Goal: Information Seeking & Learning: Learn about a topic

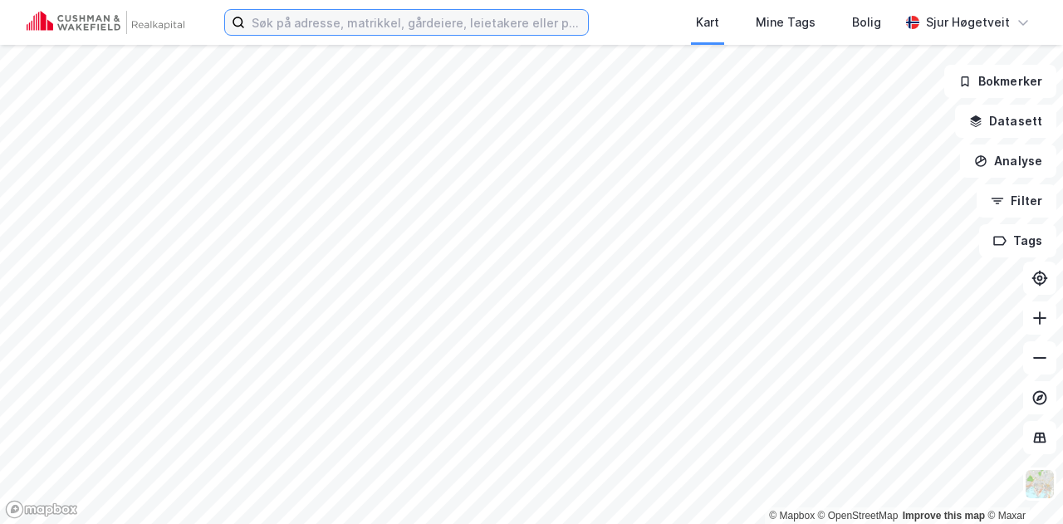
click at [319, 32] on input at bounding box center [416, 22] width 343 height 25
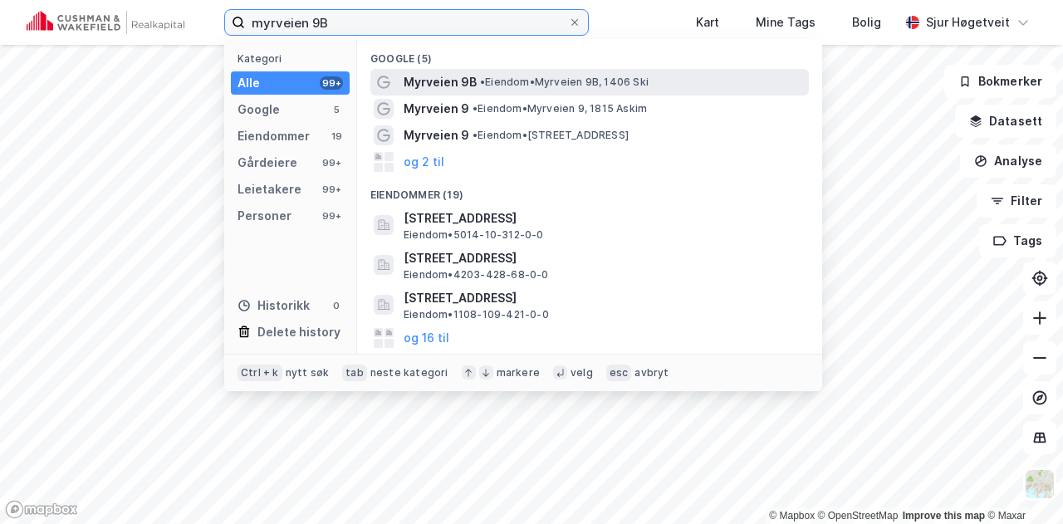
type input "myrveien 9B"
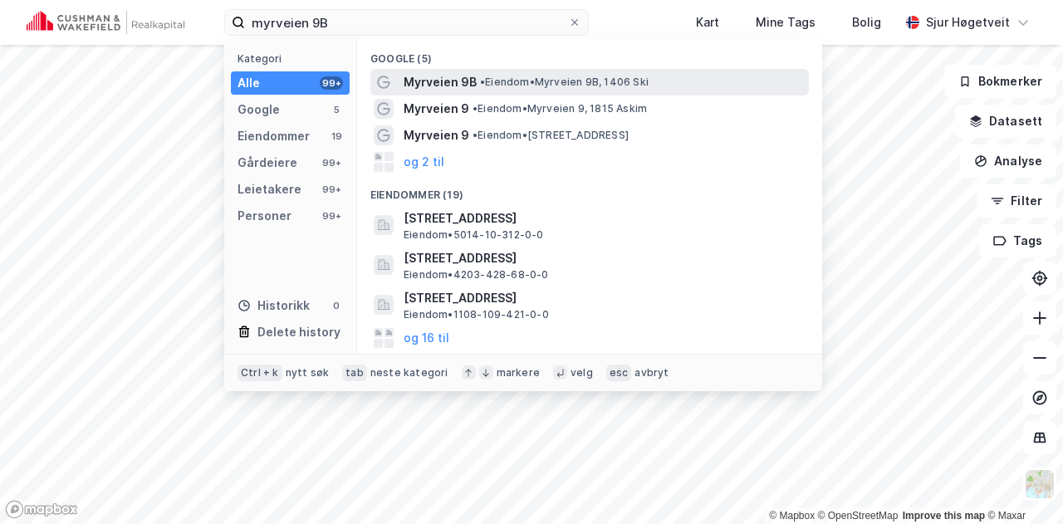
click at [653, 87] on div "Myrveien 9B • Eiendom • Myrveien 9B, 1406 Ski" at bounding box center [604, 82] width 402 height 20
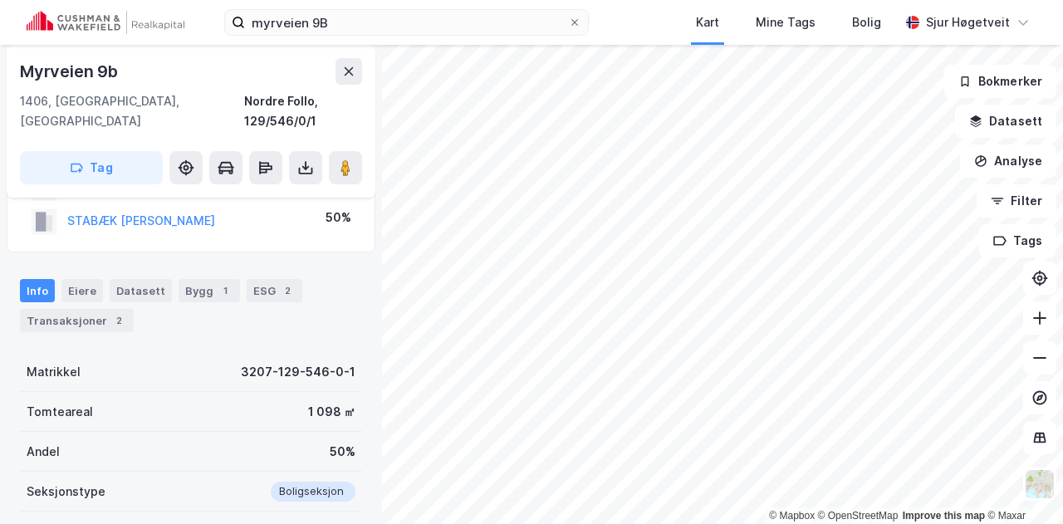
scroll to position [83, 0]
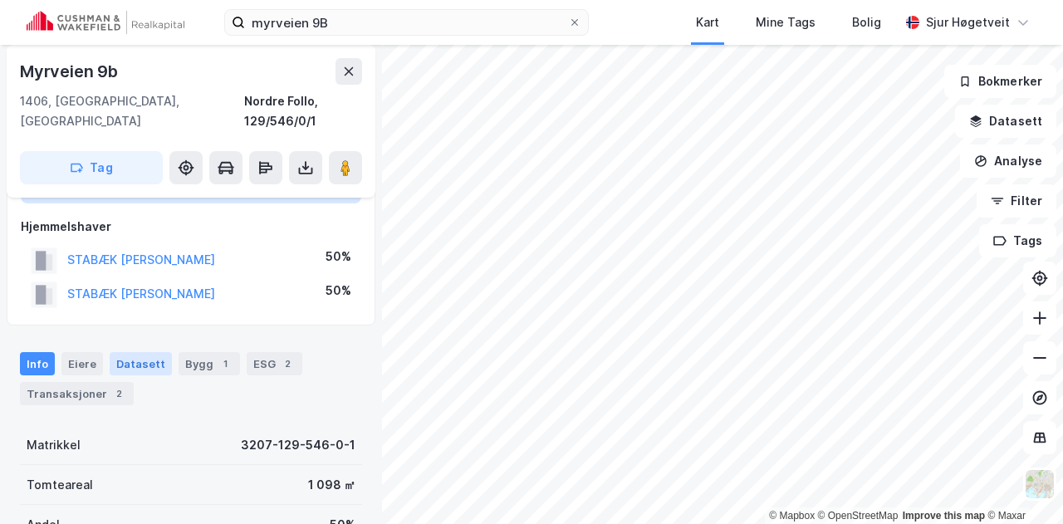
click at [136, 352] on div "Datasett" at bounding box center [141, 363] width 62 height 23
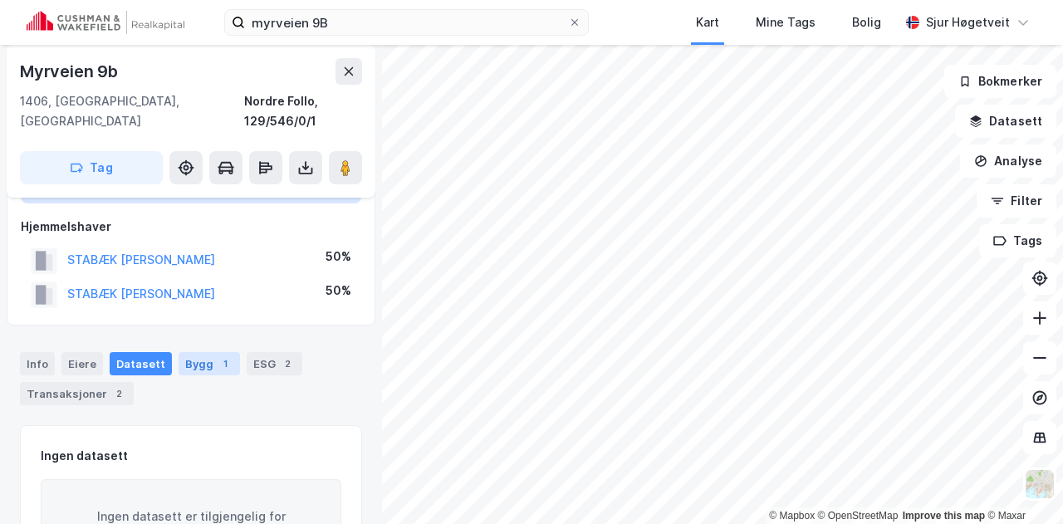
click at [183, 352] on div "Bygg 1" at bounding box center [208, 363] width 61 height 23
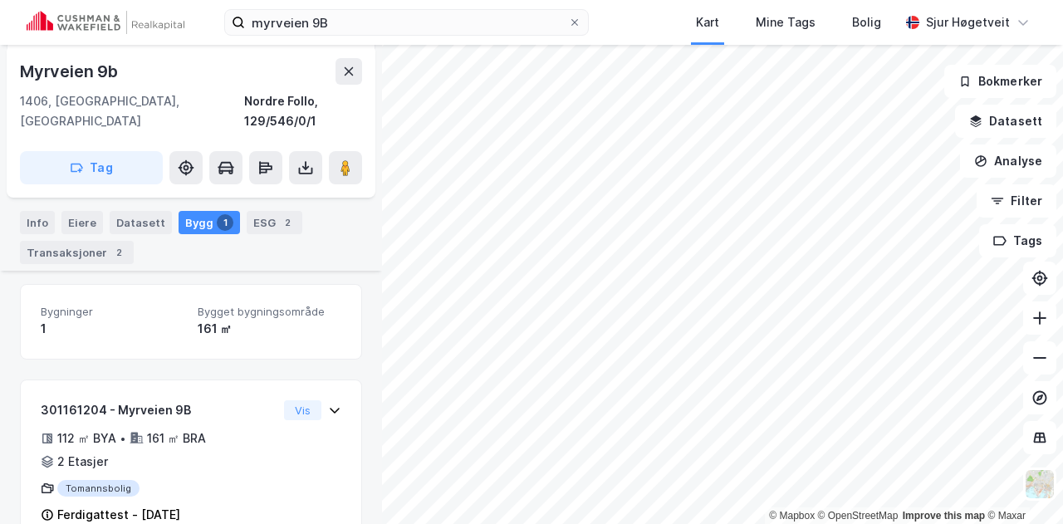
scroll to position [243, 0]
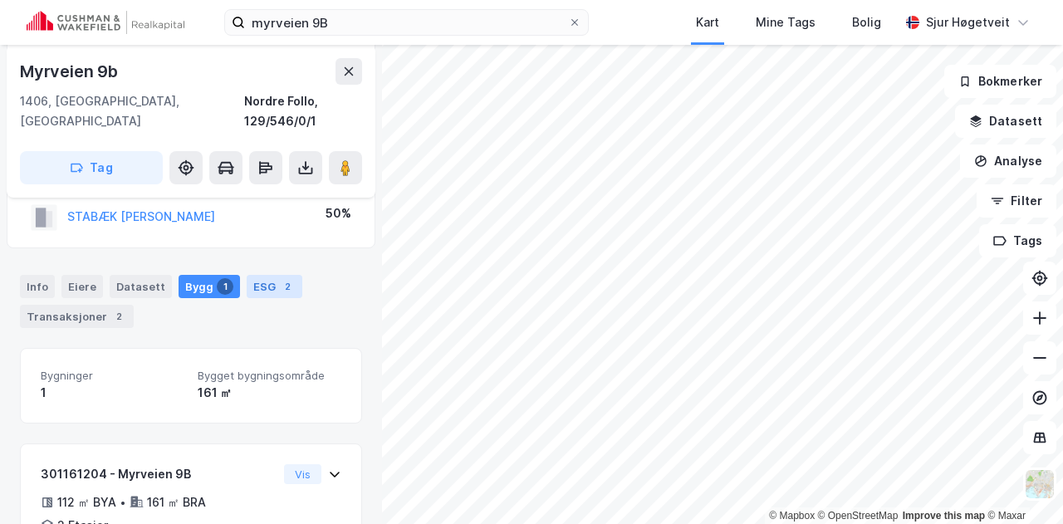
click at [265, 276] on div "ESG 2" at bounding box center [275, 286] width 56 height 23
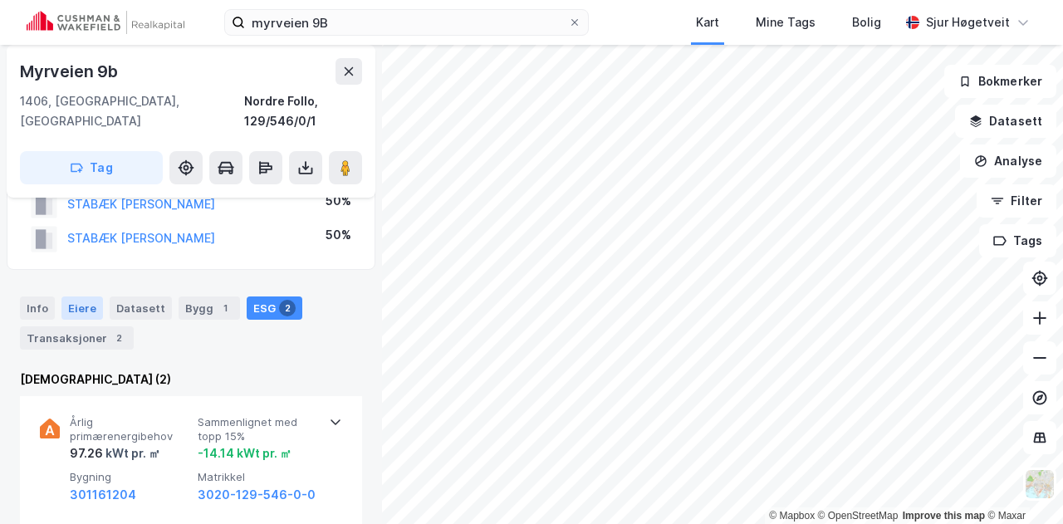
scroll to position [138, 0]
click at [59, 329] on div "Transaksjoner 2" at bounding box center [77, 338] width 114 height 23
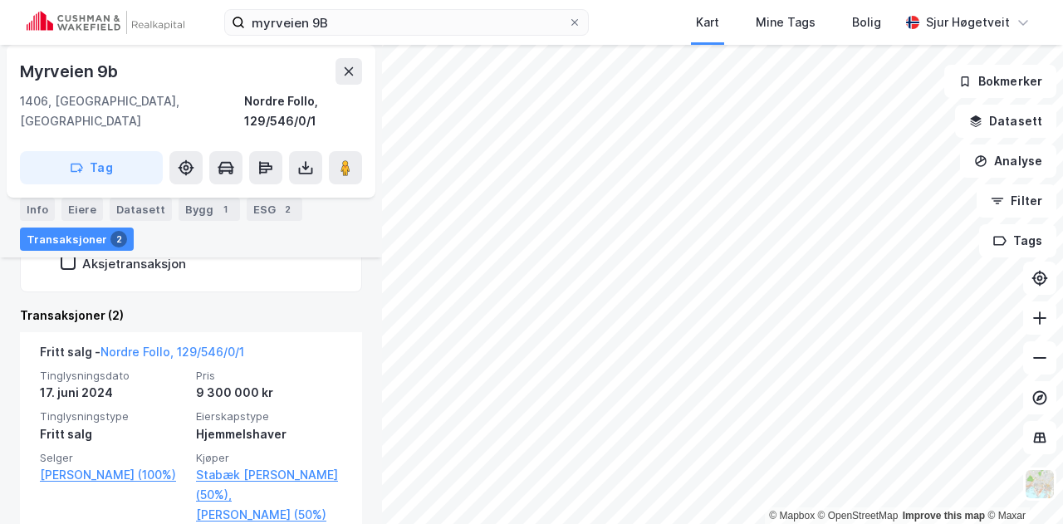
scroll to position [471, 0]
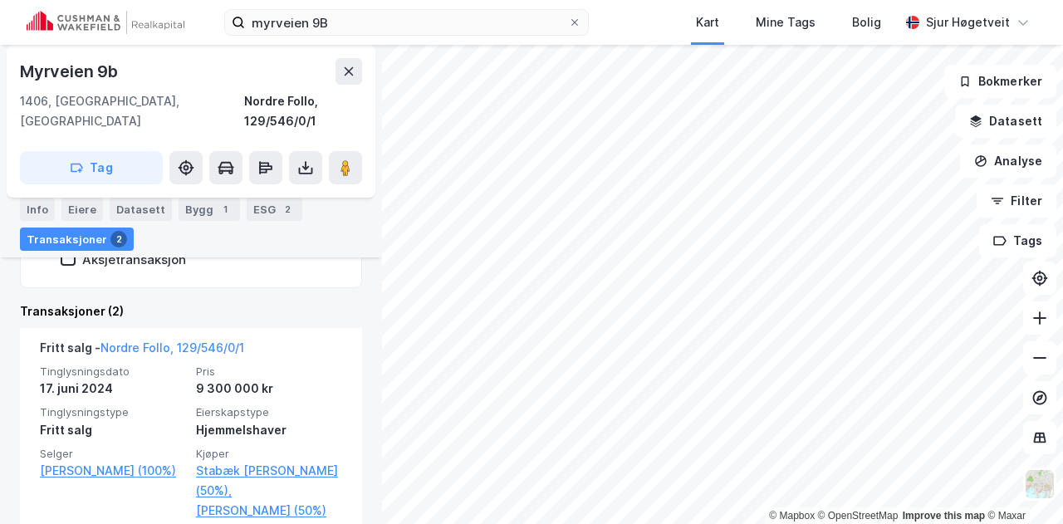
click at [362, 271] on div "Myrveien 9b 1406, Ski, [GEOGRAPHIC_DATA], 129/546/0/1 Tag Seksjon av grunneiend…" at bounding box center [191, 284] width 382 height 479
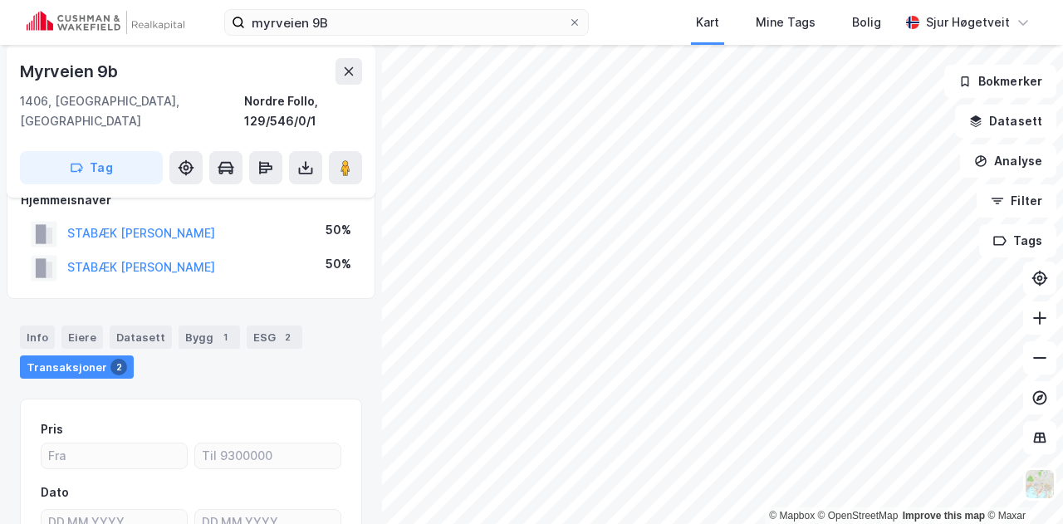
scroll to position [16, 0]
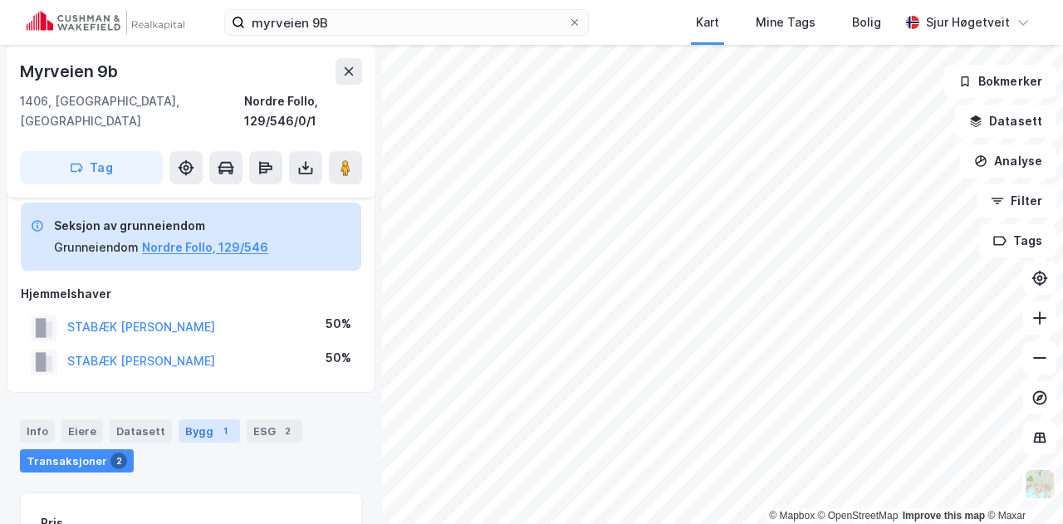
click at [219, 423] on div "1" at bounding box center [225, 431] width 17 height 17
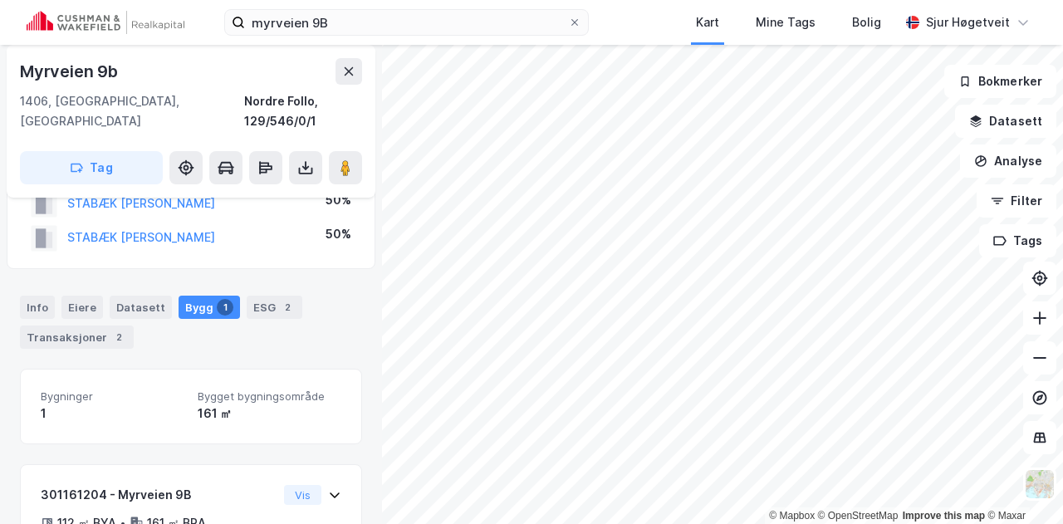
scroll to position [182, 0]
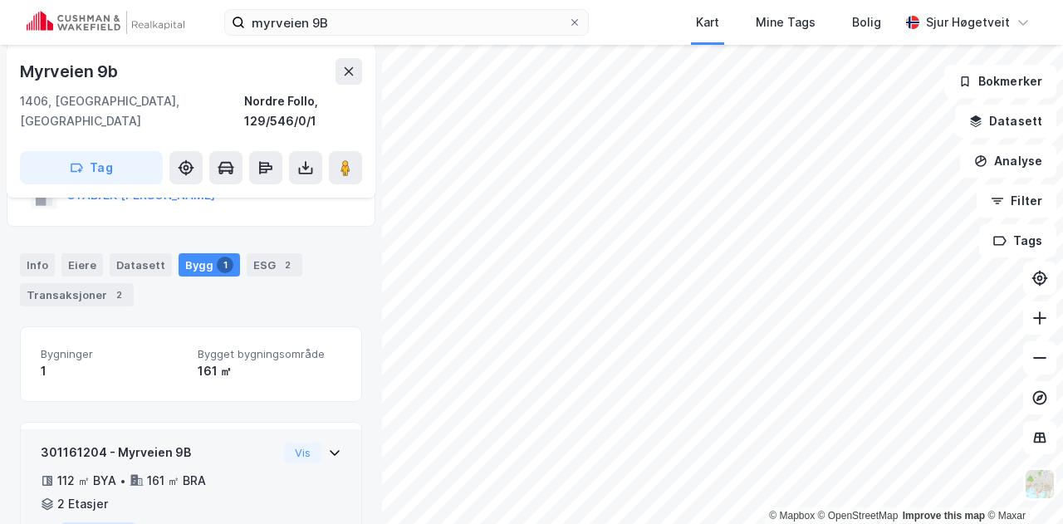
click at [315, 429] on div "301161204 - Myrveien 9B 112 ㎡ BYA • 161 ㎡ BRA • 2 Etasjer Tomannsbolig Ferdigat…" at bounding box center [191, 504] width 340 height 151
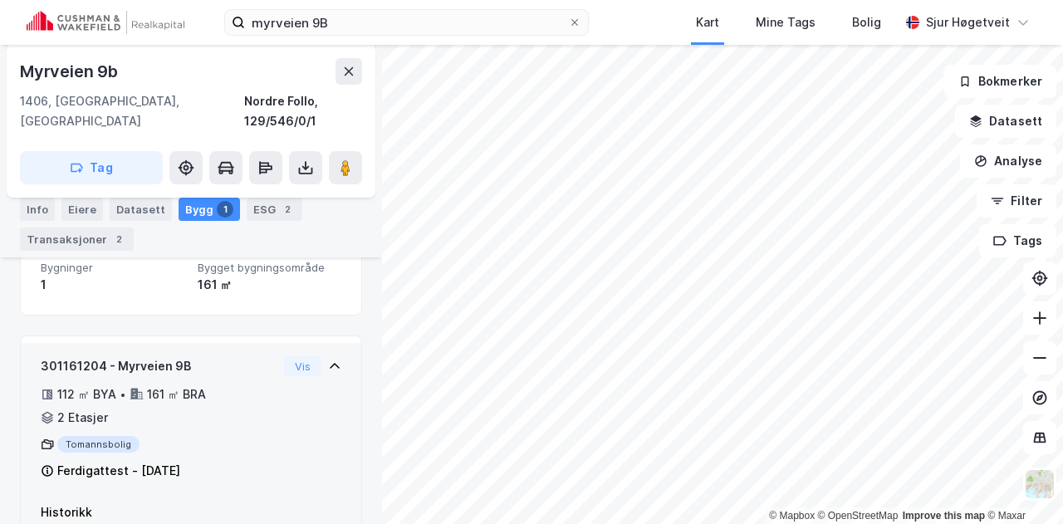
scroll to position [346, 0]
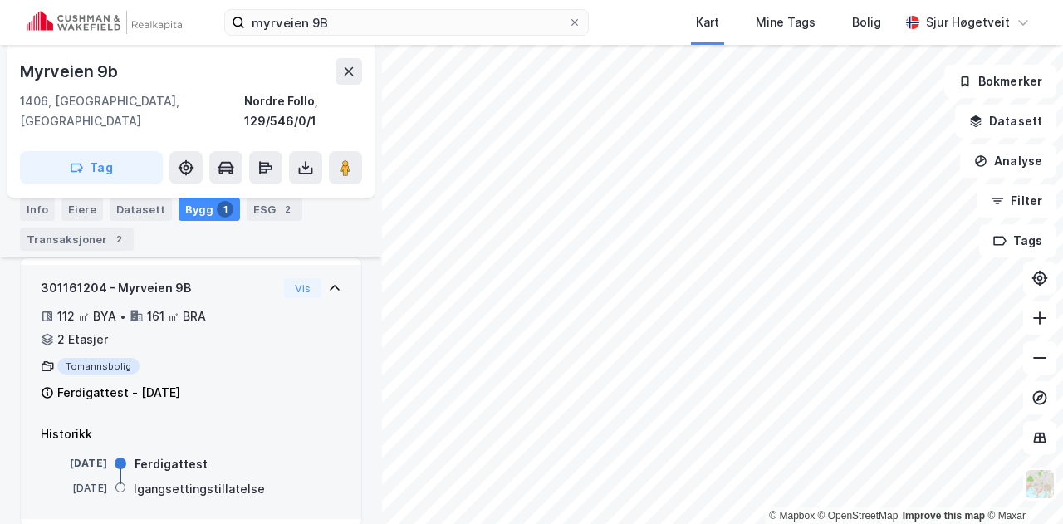
click at [310, 310] on div "301161204 - Myrveien 9B 112 ㎡ BYA • 161 ㎡ BRA • 2 Etasjer Tomannsbolig Ferdigat…" at bounding box center [191, 347] width 301 height 138
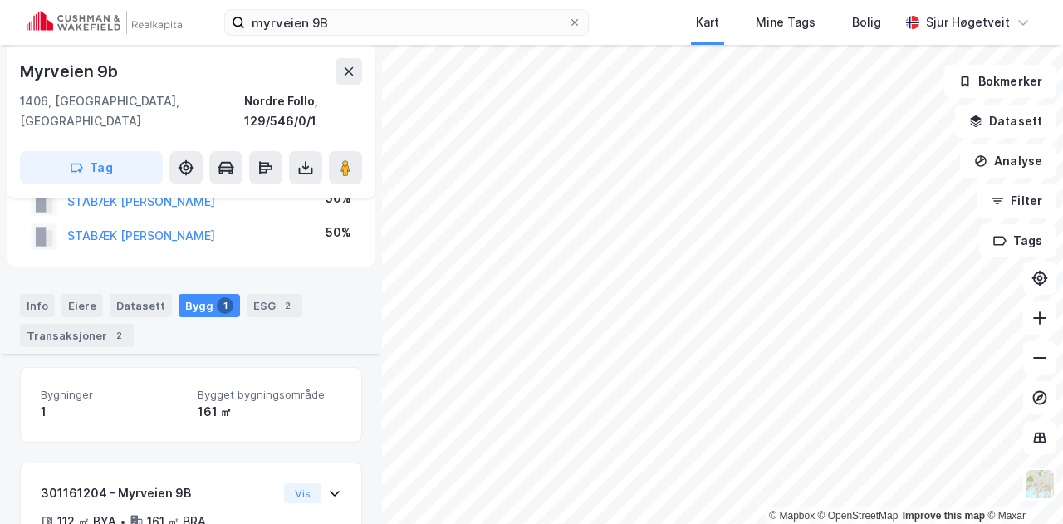
scroll to position [77, 0]
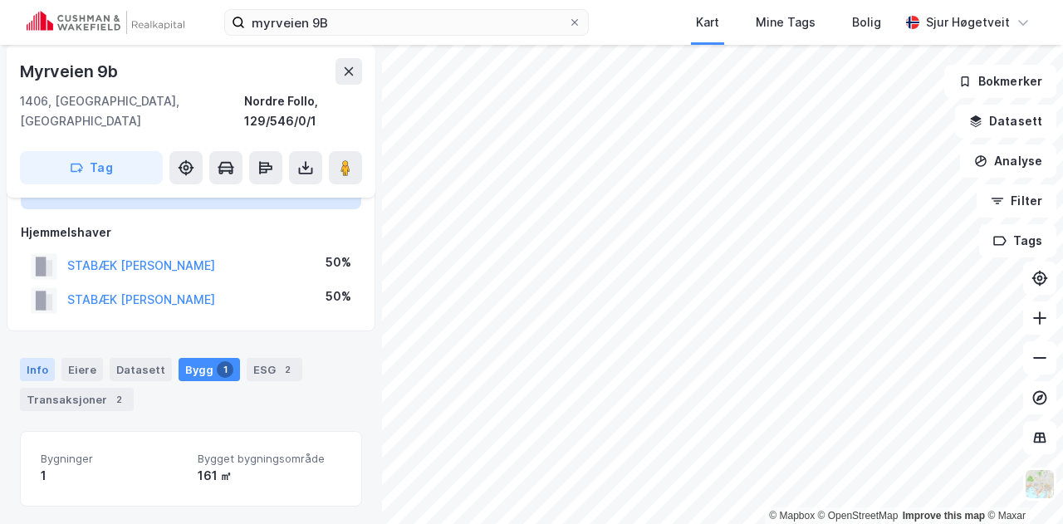
click at [23, 358] on div "Info" at bounding box center [37, 369] width 35 height 23
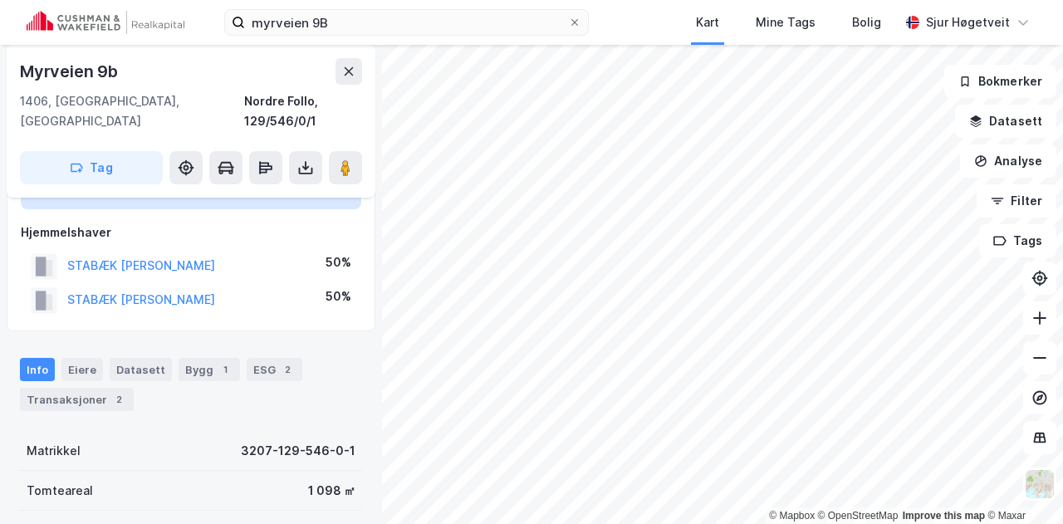
click at [362, 152] on div "Myrveien 9b 1406, Ski, [GEOGRAPHIC_DATA], 129/546/0/1 Tag" at bounding box center [191, 121] width 369 height 153
click at [350, 159] on button at bounding box center [345, 167] width 33 height 33
